Goal: Use online tool/utility: Utilize a website feature to perform a specific function

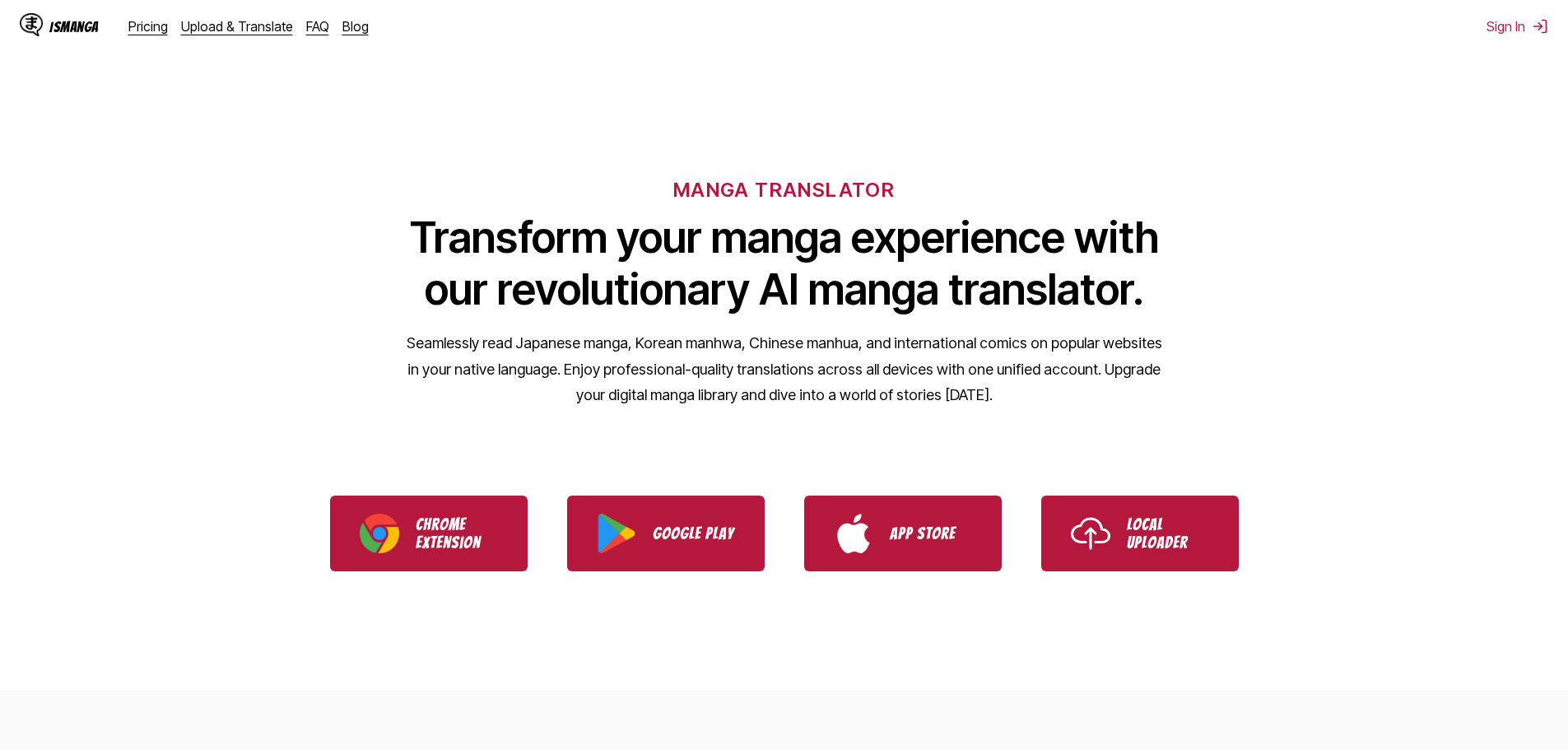
click at [1145, 561] on link "Local Uploader" at bounding box center [1140, 533] width 198 height 76
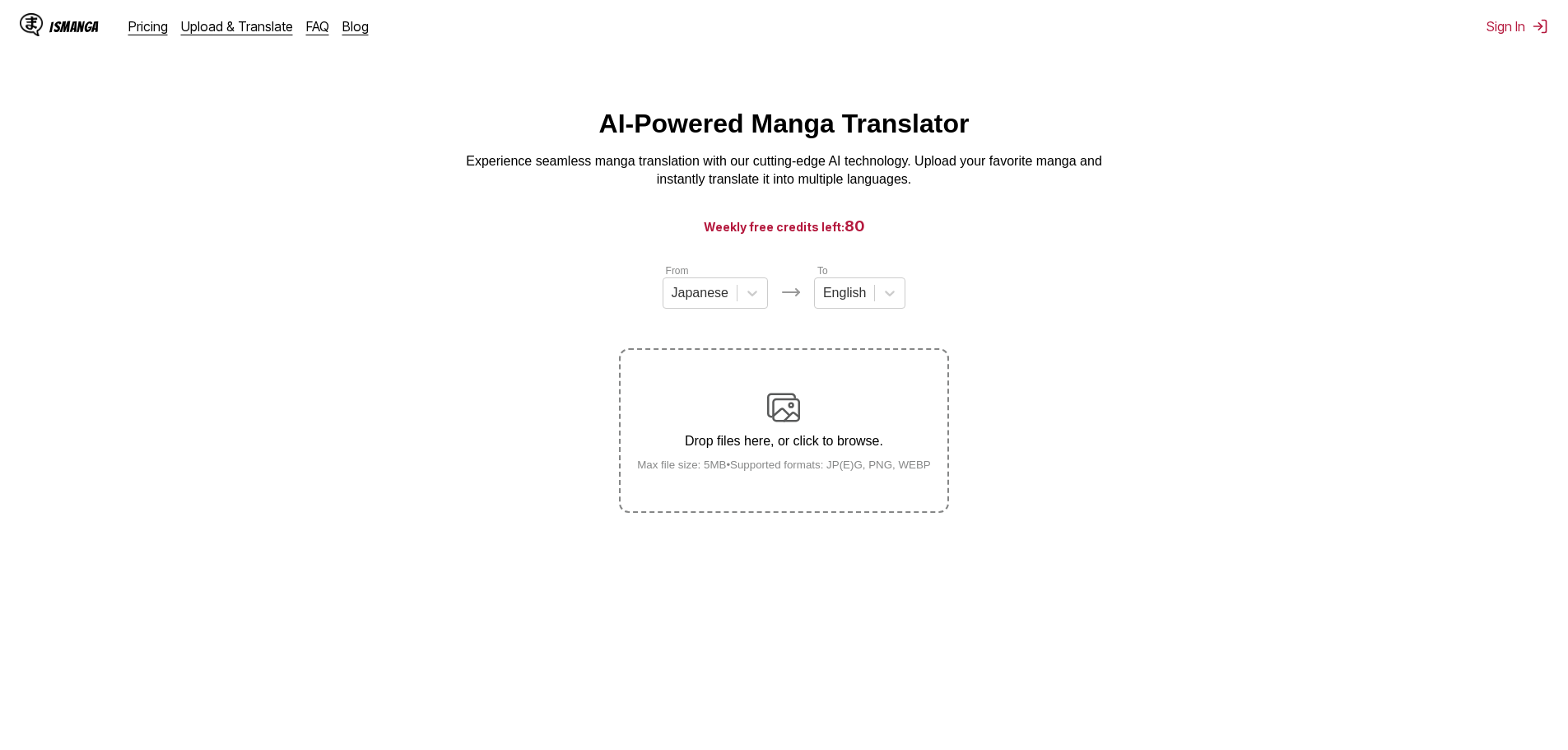
click at [797, 409] on img at bounding box center [783, 407] width 33 height 33
click at [0, 0] on input "Drop files here, or click to browse. Max file size: 5MB • Supported formats: JP…" at bounding box center [0, 0] width 0 height 0
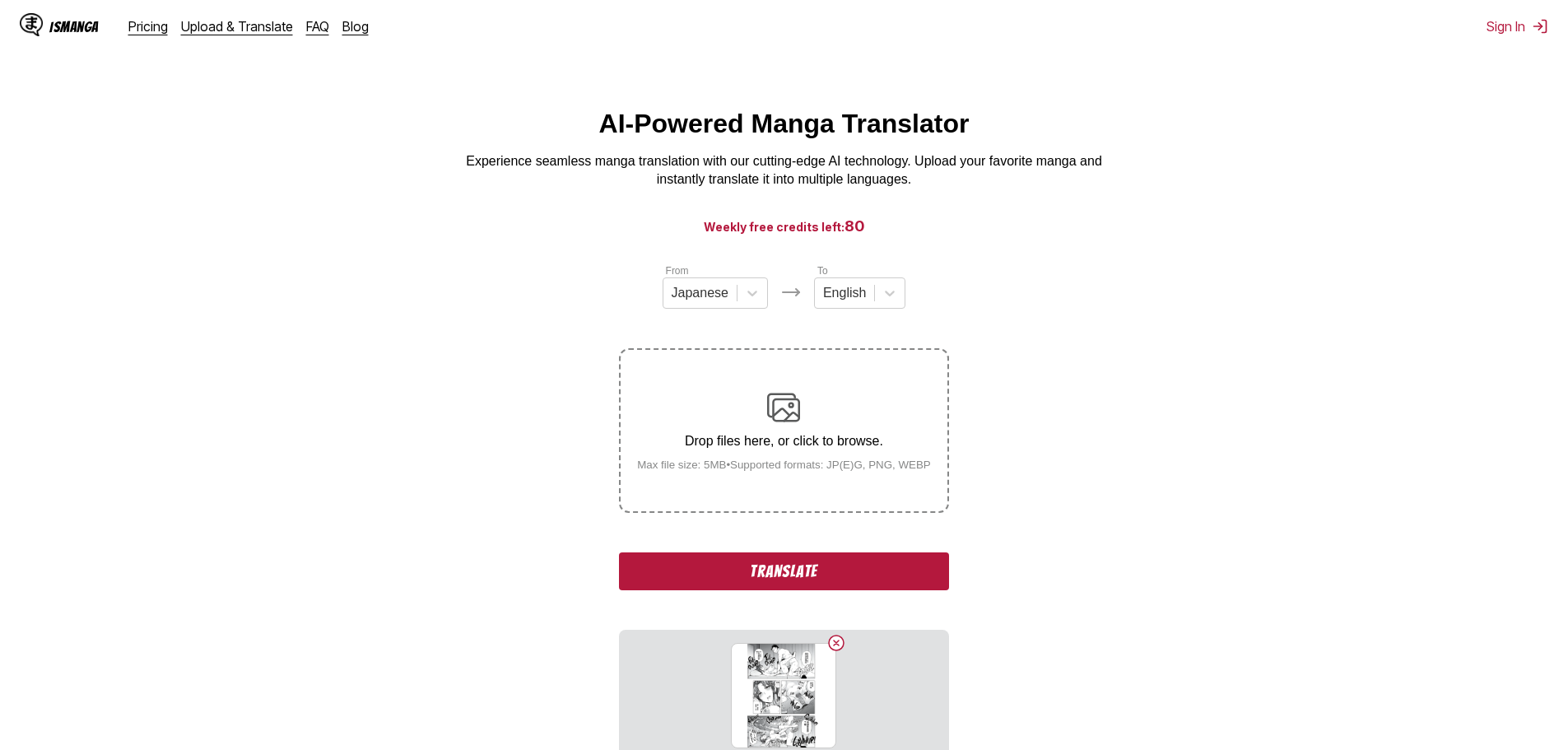
click at [853, 587] on button "Translate" at bounding box center [783, 571] width 329 height 38
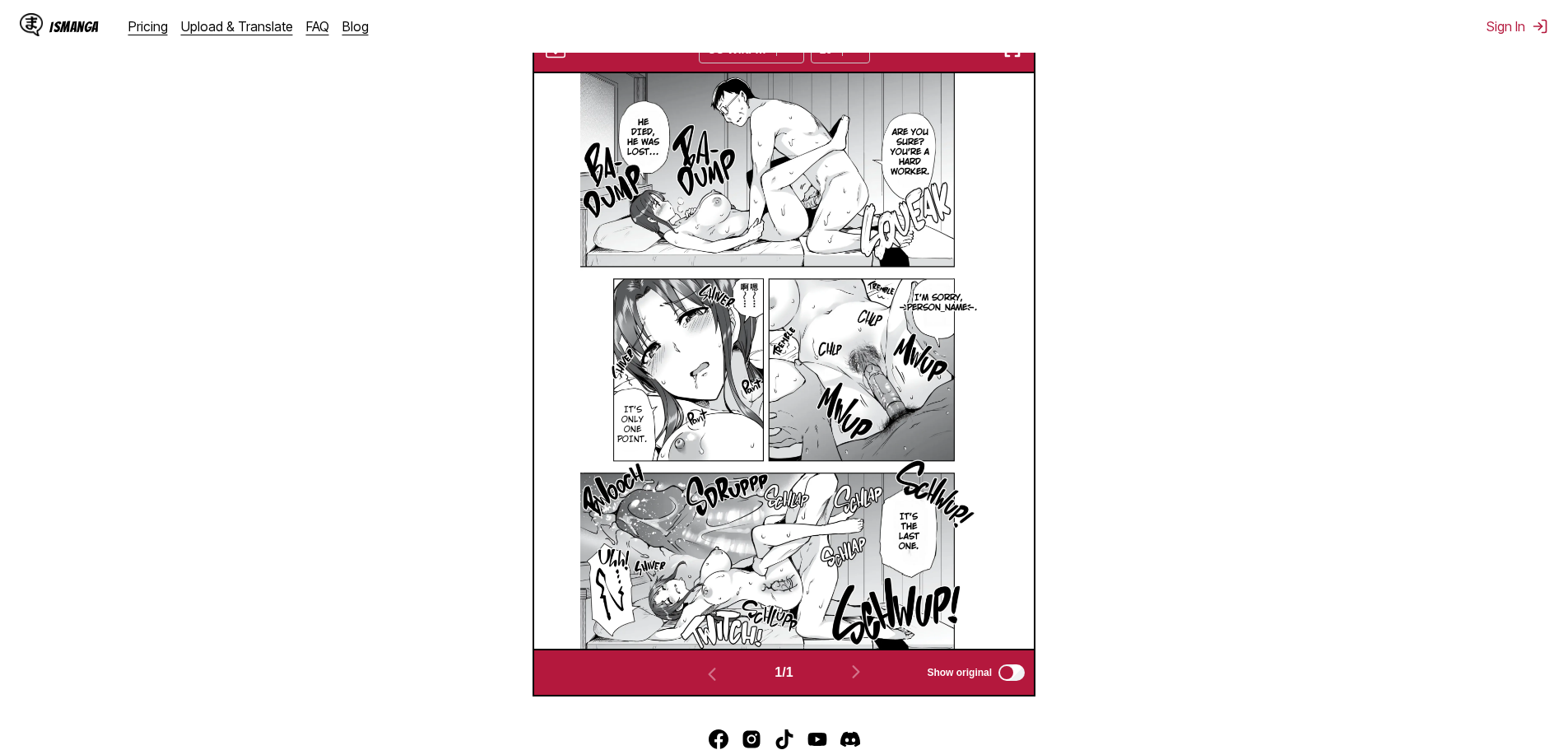
scroll to position [487, 0]
